Goal: Transaction & Acquisition: Download file/media

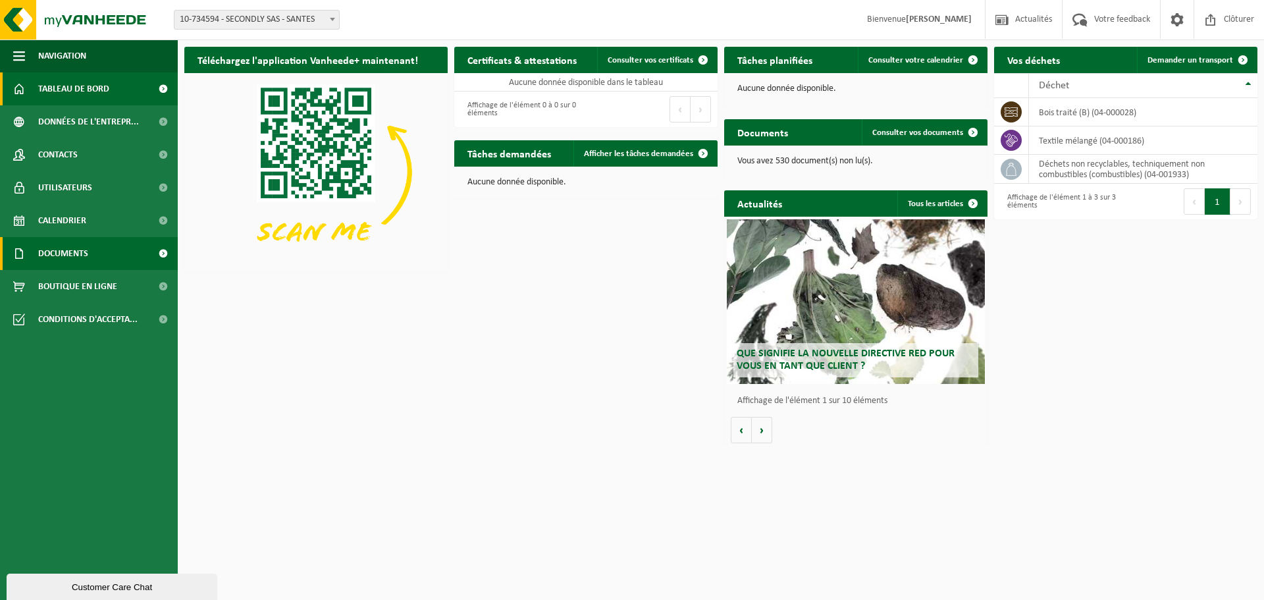
click at [95, 247] on link "Documents" at bounding box center [89, 253] width 178 height 33
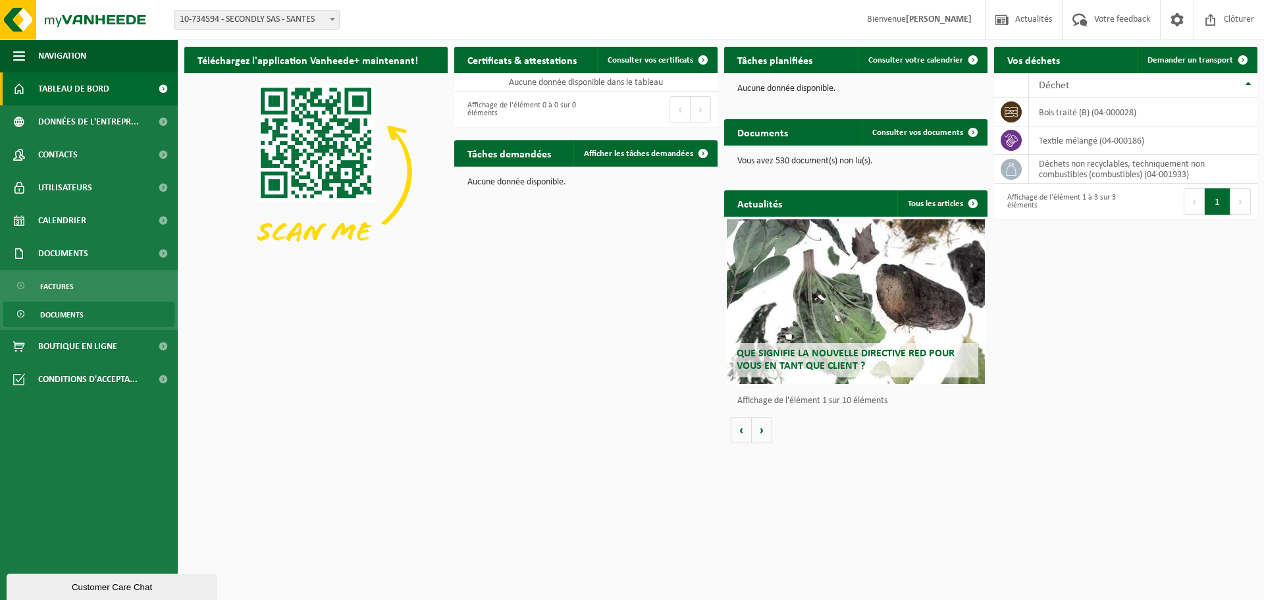
click at [91, 315] on link "Documents" at bounding box center [88, 313] width 171 height 25
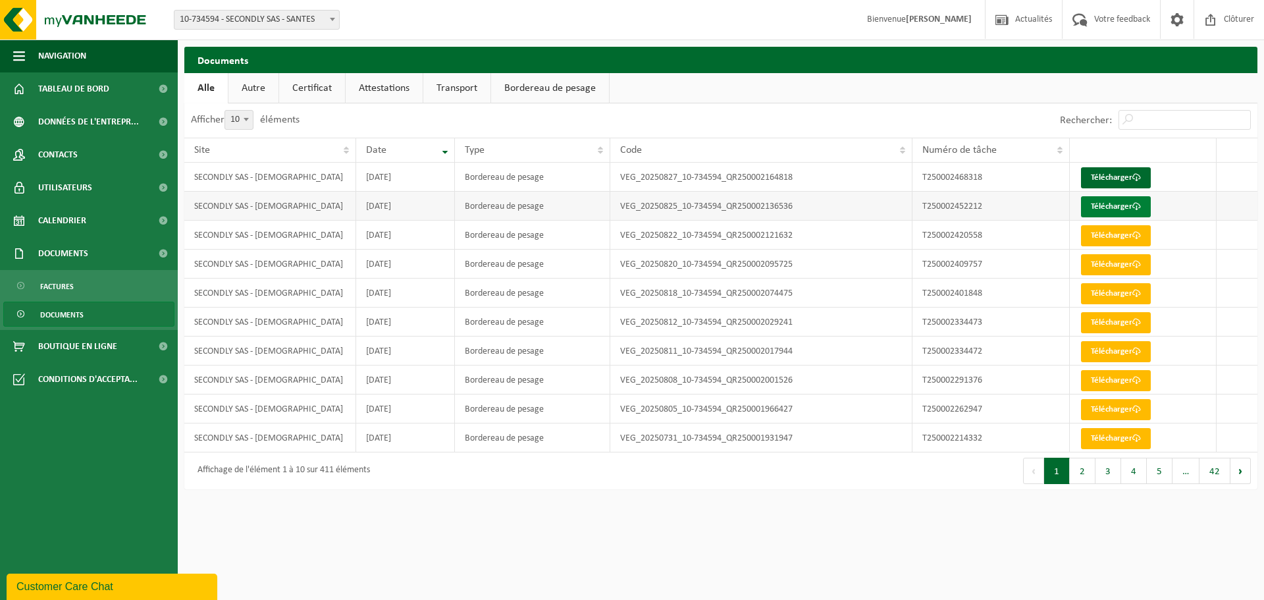
click at [1109, 207] on link "Télécharger" at bounding box center [1116, 206] width 70 height 21
click at [1120, 176] on link "Télécharger" at bounding box center [1116, 177] width 70 height 21
